Goal: Task Accomplishment & Management: Manage account settings

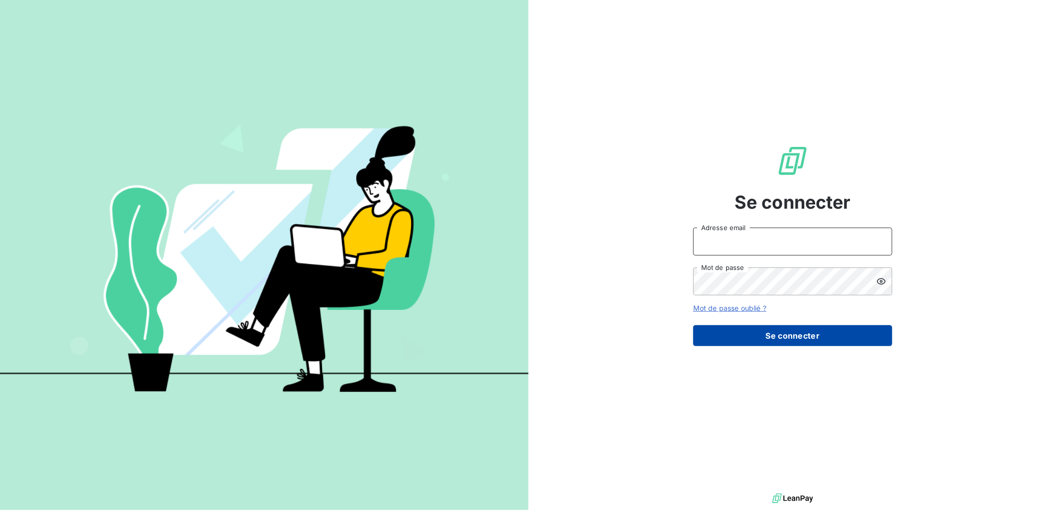
type input "c.levron-maillard@auditpl.fr"
click at [777, 339] on button "Se connecter" at bounding box center [792, 335] width 199 height 21
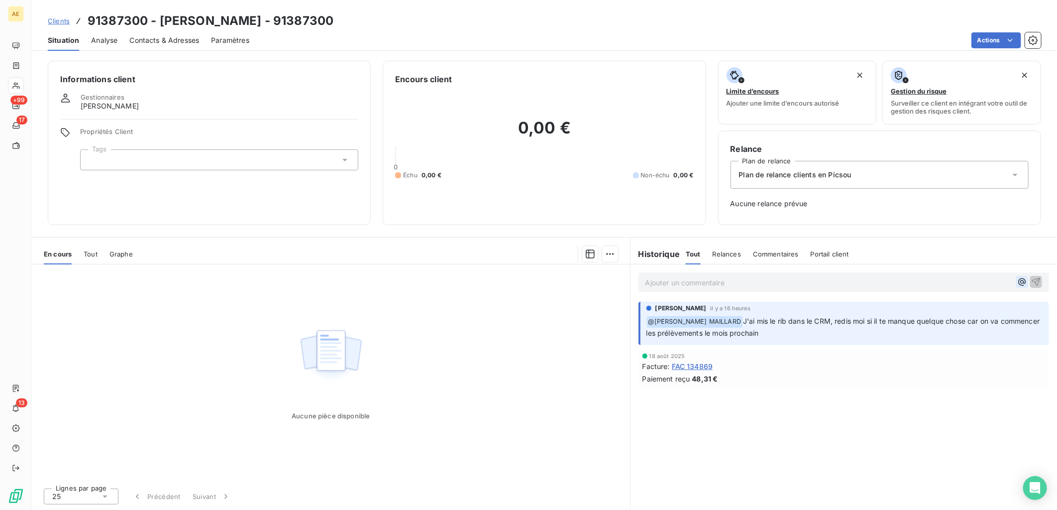
click at [1023, 284] on icon "button" at bounding box center [1022, 282] width 10 height 10
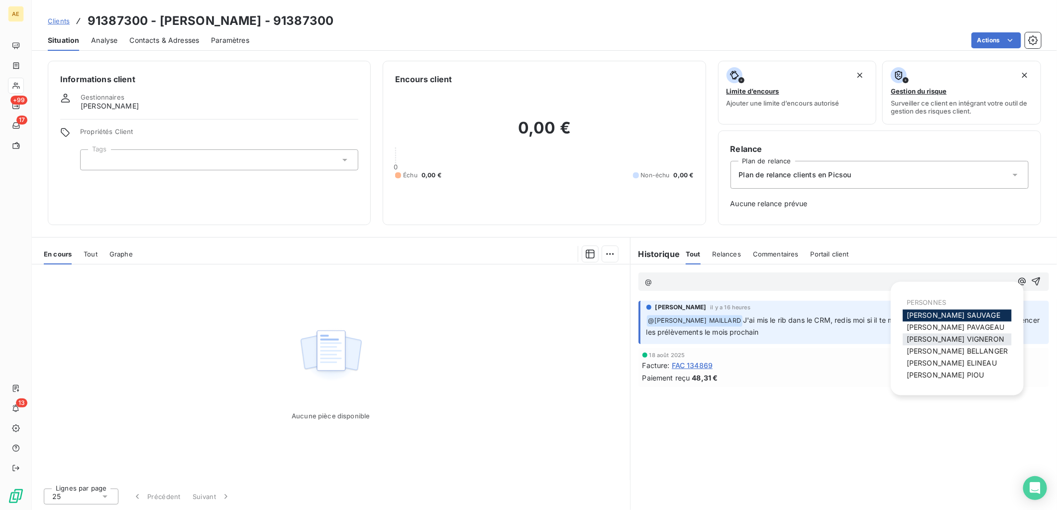
click at [943, 339] on span "CECILE VIGNERON" at bounding box center [956, 339] width 98 height 8
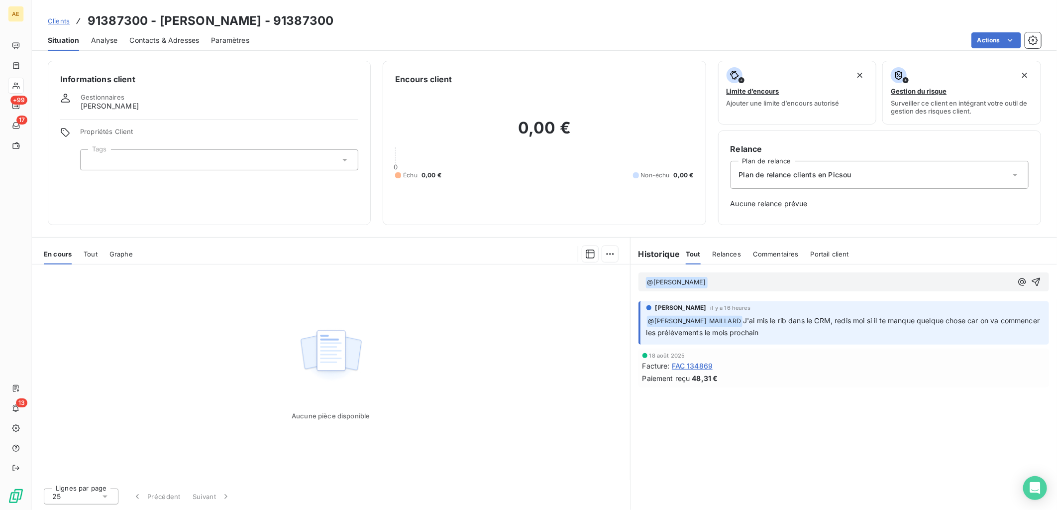
click at [733, 280] on p "﻿ @ CECILE VIGNERON ﻿ ﻿" at bounding box center [829, 282] width 367 height 12
click at [820, 280] on span "Bonjour, je vais appeleé le clientpour lui faire signer le mandat via Gocardless" at bounding box center [836, 281] width 256 height 8
click at [790, 280] on span "Bonjour, je vais appeleé le client pour lui faire signer le mandat via Gocardle…" at bounding box center [837, 281] width 258 height 8
click at [789, 280] on span "Bonjour, je vais appelé le client pour lui faire signer le mandat via Gocardless" at bounding box center [835, 281] width 254 height 8
click at [983, 277] on p "﻿ @ CECILE VIGNERON ﻿ Bonjour, je vais appeler le client pour lui faire signer …" at bounding box center [829, 282] width 367 height 12
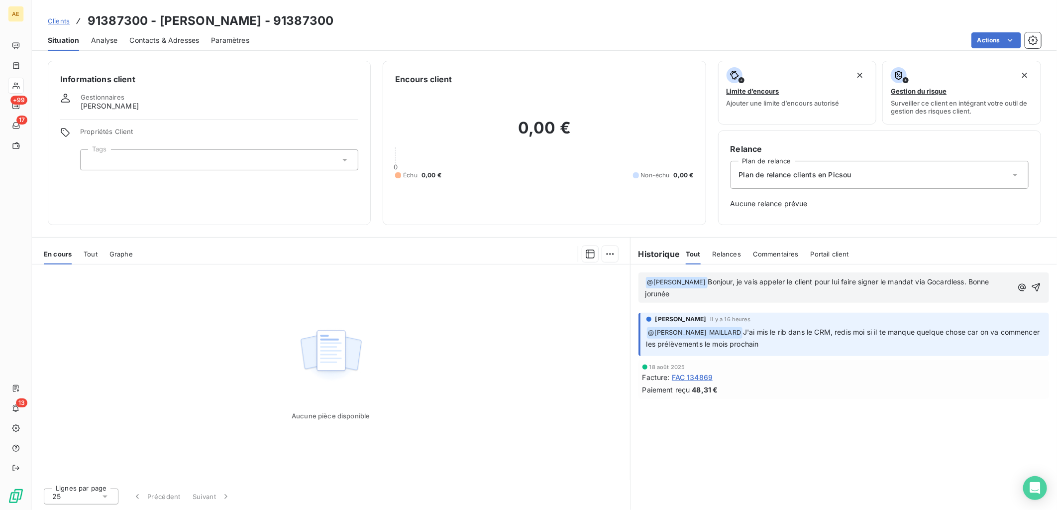
click at [656, 292] on span "Bonjour, je vais appeler le client pour lui faire signer le mandat via Gocardle…" at bounding box center [819, 287] width 346 height 20
click at [1034, 284] on icon "button" at bounding box center [1036, 287] width 10 height 10
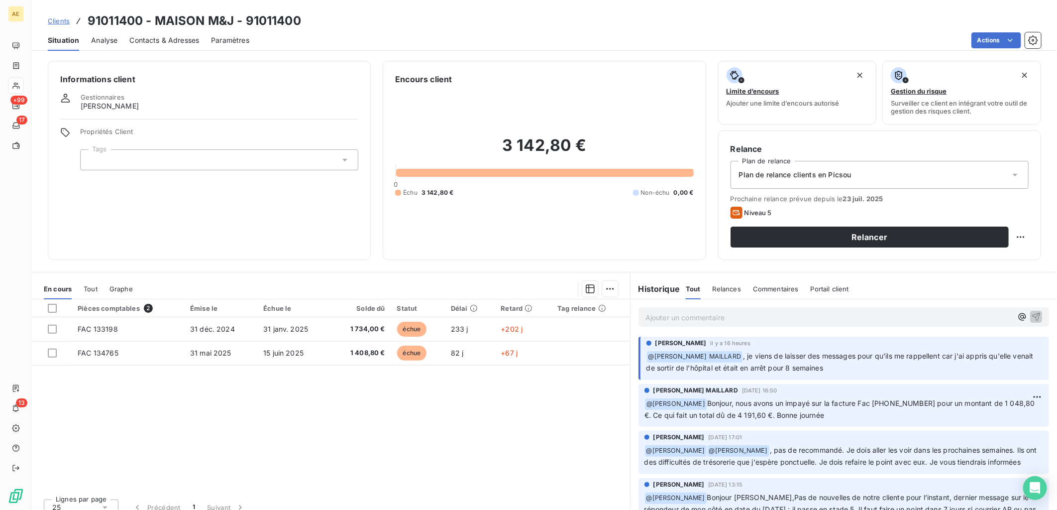
click at [175, 42] on span "Contacts & Adresses" at bounding box center [164, 40] width 70 height 10
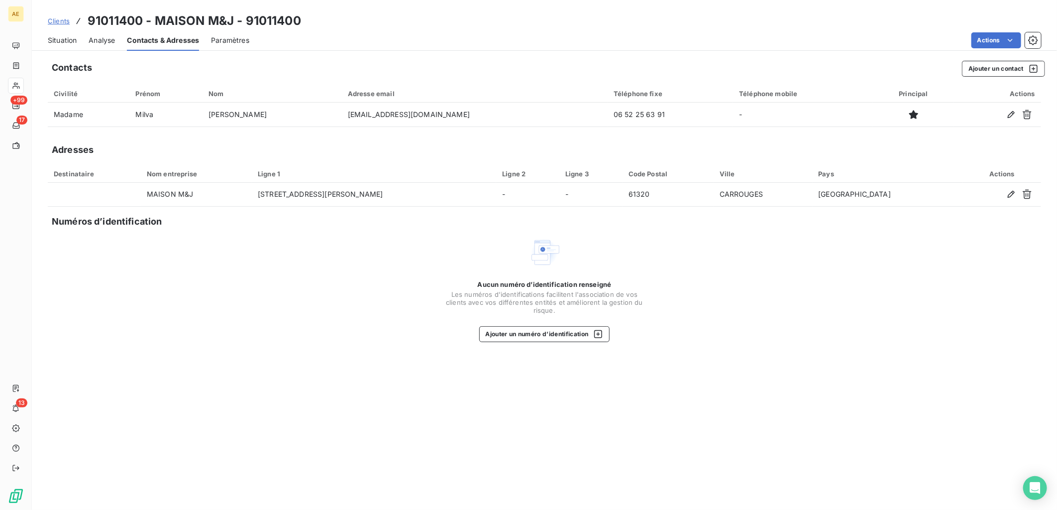
click at [111, 42] on span "Analyse" at bounding box center [102, 40] width 26 height 10
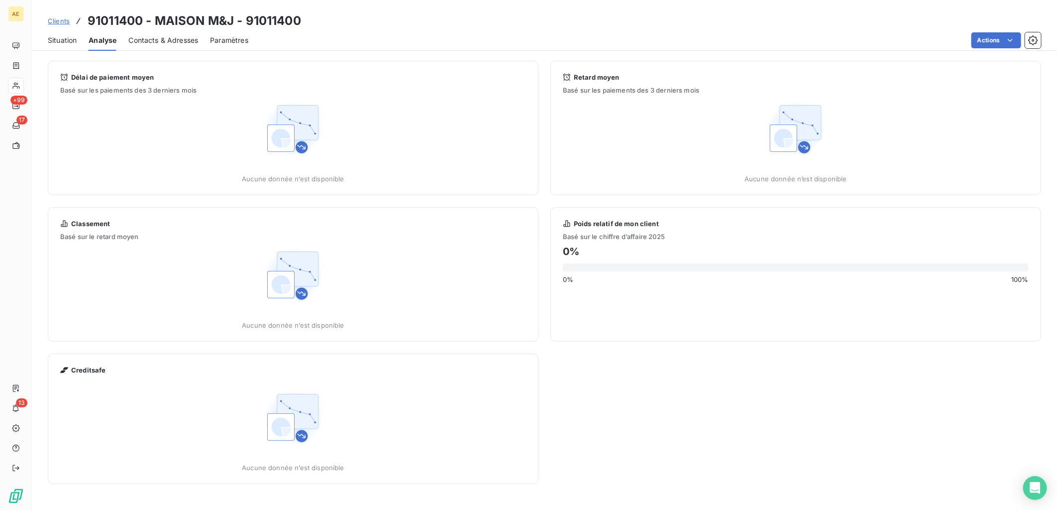
click at [70, 42] on span "Situation" at bounding box center [62, 40] width 29 height 10
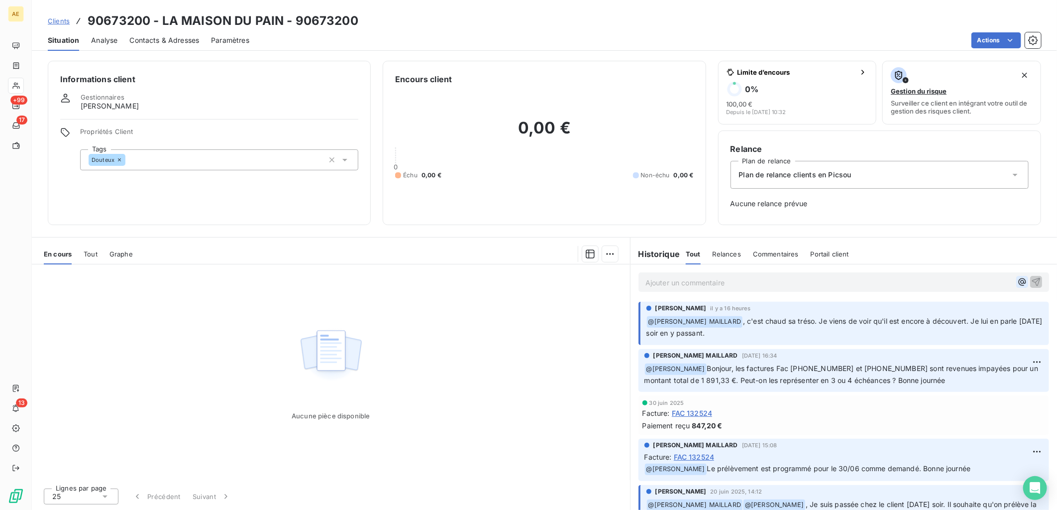
click at [1017, 286] on icon "button" at bounding box center [1022, 282] width 10 height 10
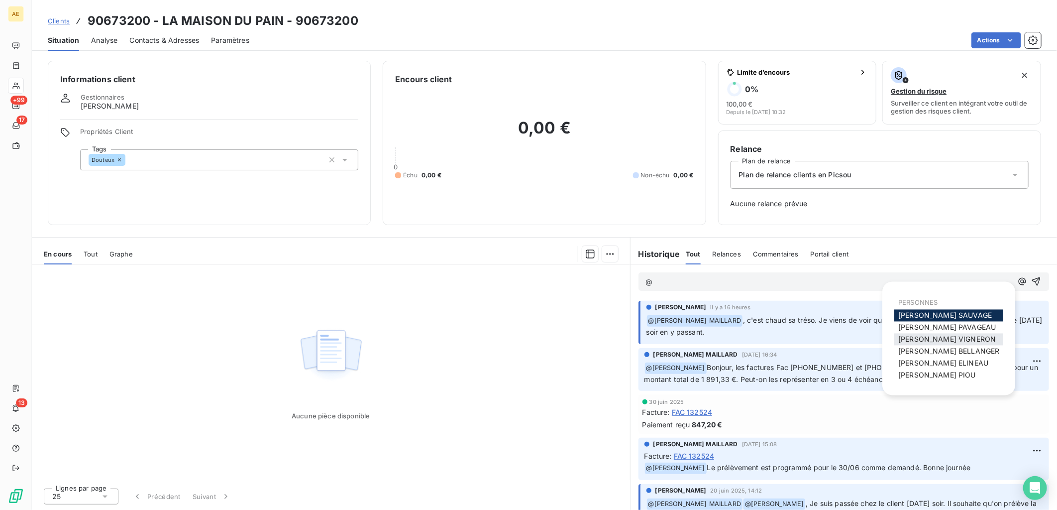
click at [946, 340] on span "[PERSON_NAME]" at bounding box center [947, 339] width 98 height 8
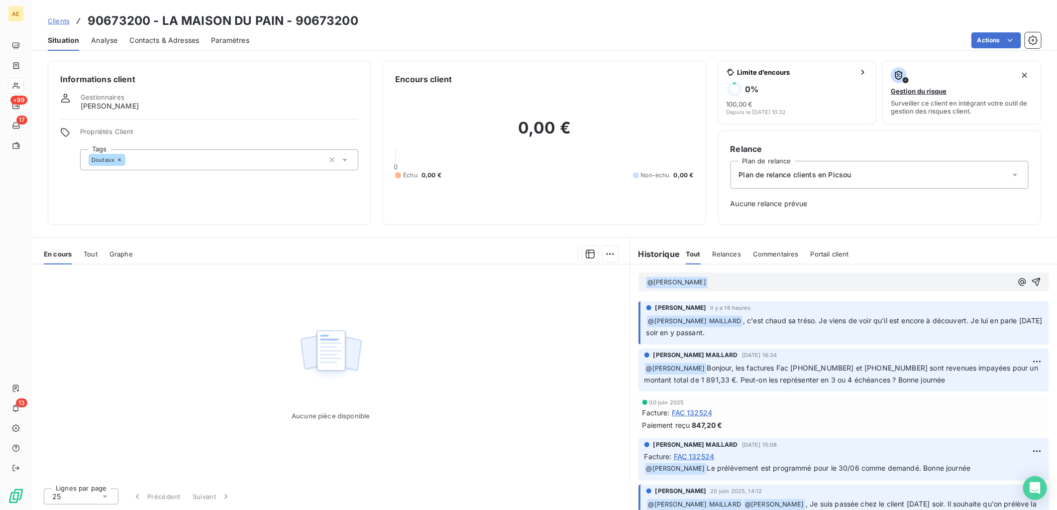
click at [720, 279] on p "﻿ @ [PERSON_NAME] ﻿ ﻿" at bounding box center [829, 282] width 367 height 12
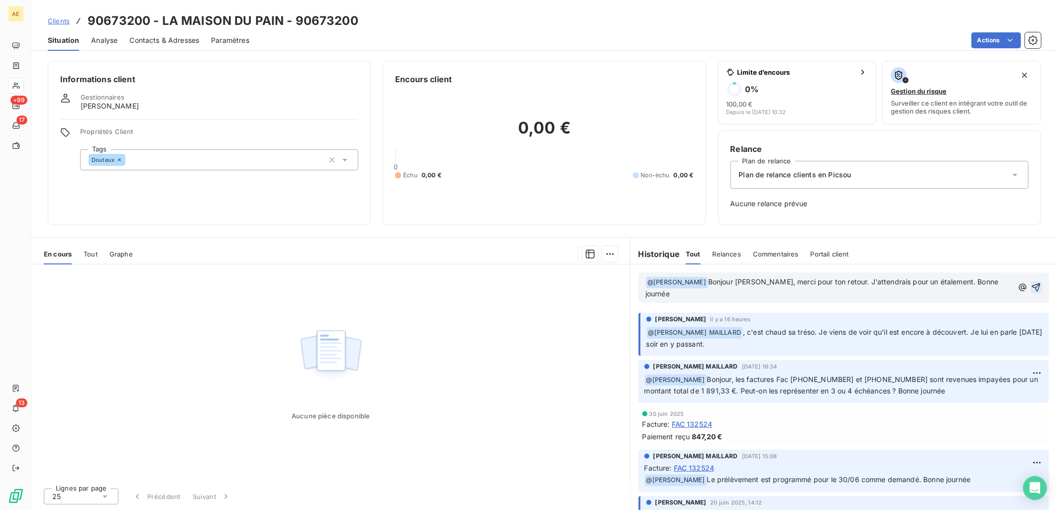
click at [1031, 282] on icon "button" at bounding box center [1036, 287] width 10 height 10
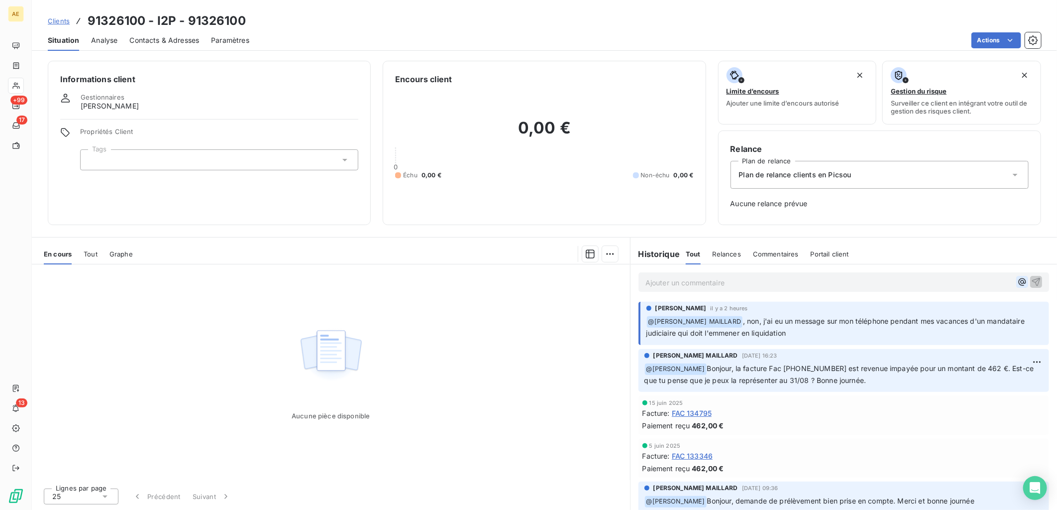
click at [1018, 282] on icon "button" at bounding box center [1021, 281] width 7 height 7
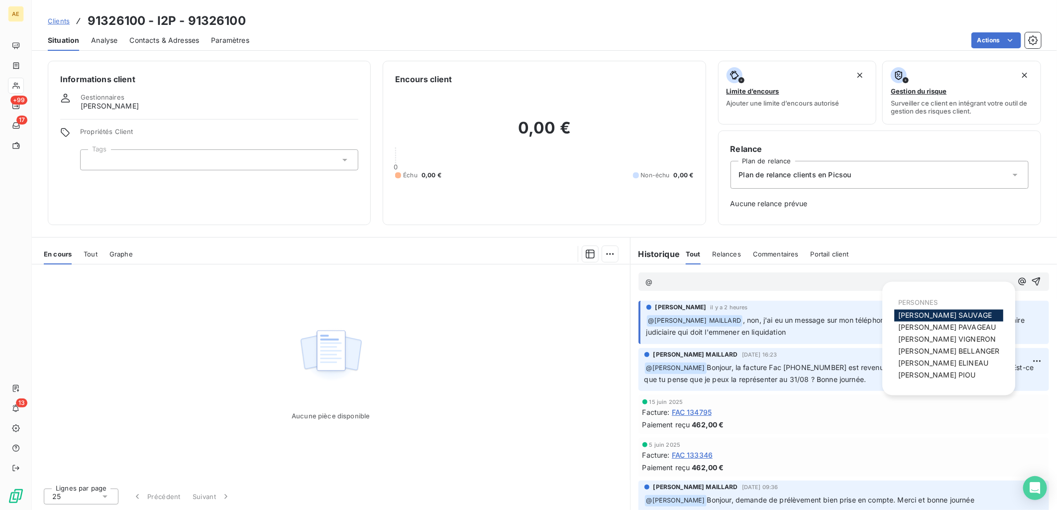
click at [921, 339] on span "[PERSON_NAME]" at bounding box center [947, 339] width 98 height 8
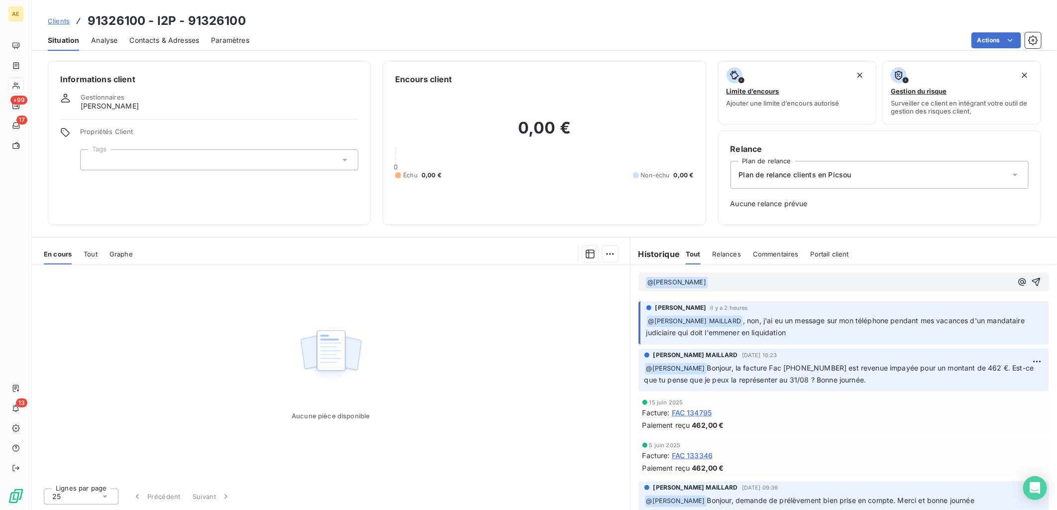
click at [745, 280] on p "﻿ @ [PERSON_NAME] ﻿ ﻿" at bounding box center [829, 282] width 367 height 12
click at [1030, 284] on button "button" at bounding box center [1036, 282] width 12 height 12
